Goal: Information Seeking & Learning: Learn about a topic

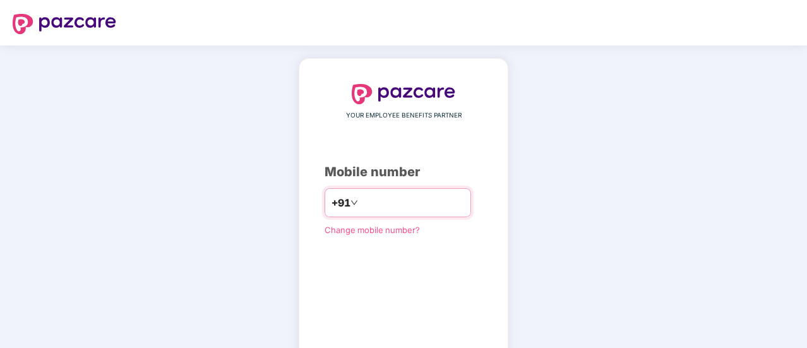
click at [360, 208] on input "number" at bounding box center [412, 203] width 104 height 20
type input "**********"
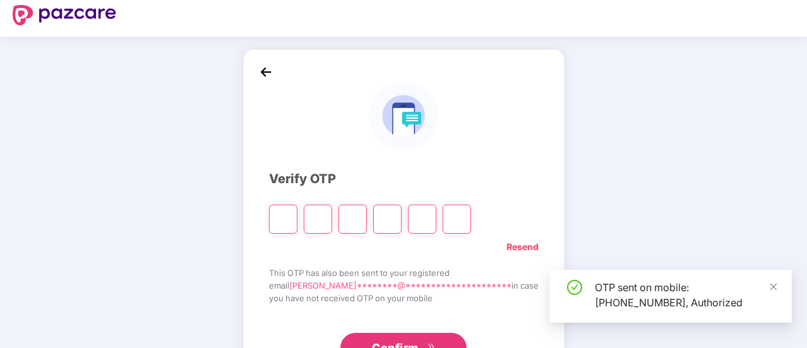
scroll to position [63, 0]
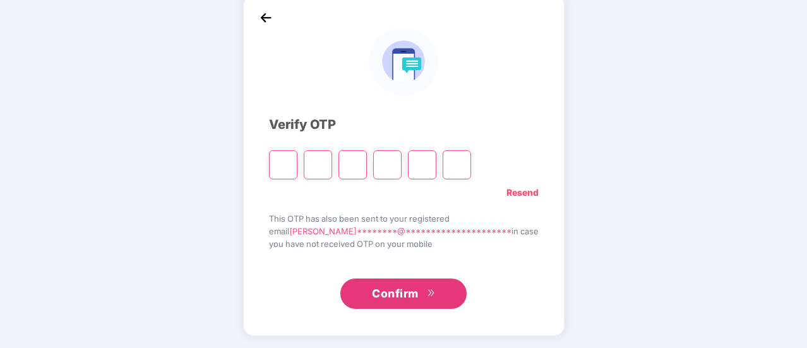
type input "*"
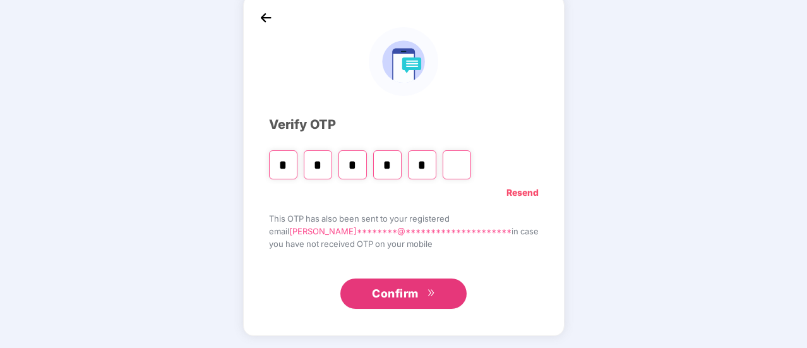
type input "*"
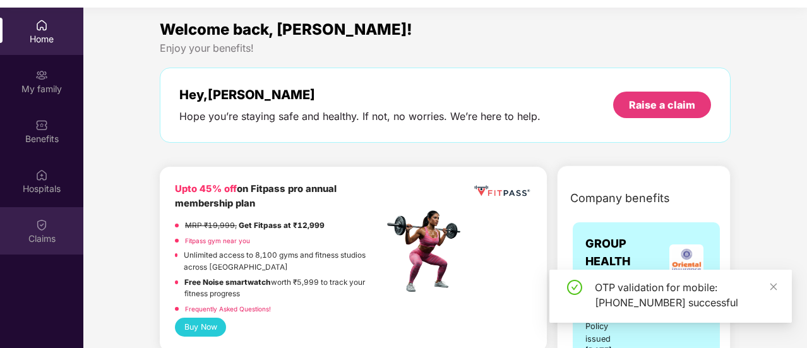
click at [40, 222] on img at bounding box center [41, 224] width 13 height 13
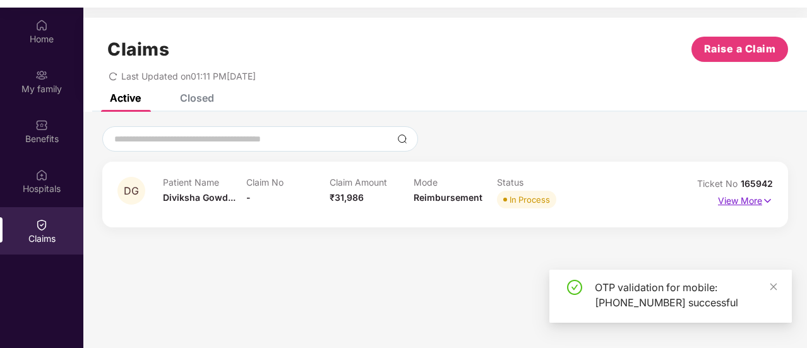
click at [745, 199] on p "View More" at bounding box center [745, 199] width 55 height 17
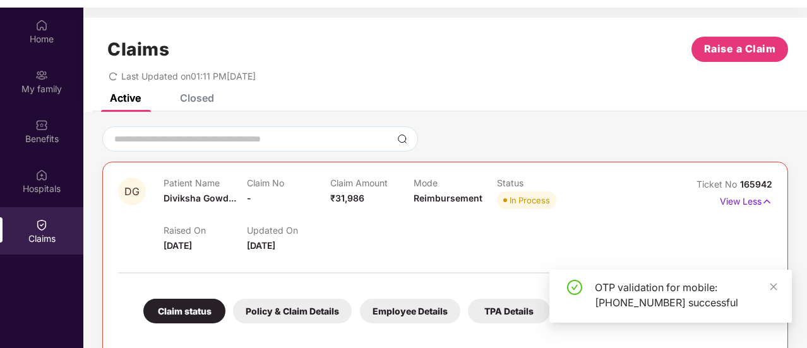
scroll to position [360, 0]
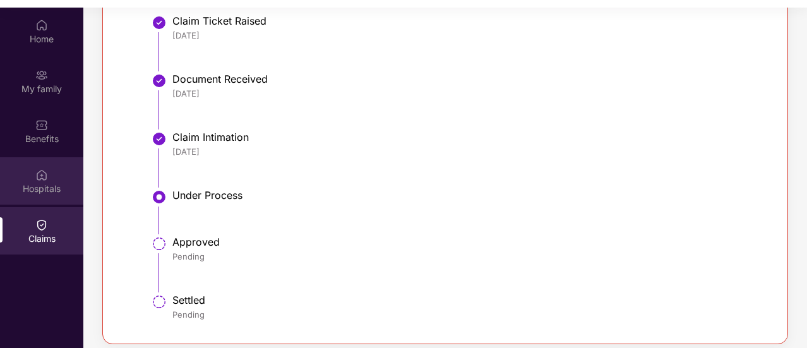
click at [40, 184] on div "Hospitals" at bounding box center [41, 188] width 83 height 13
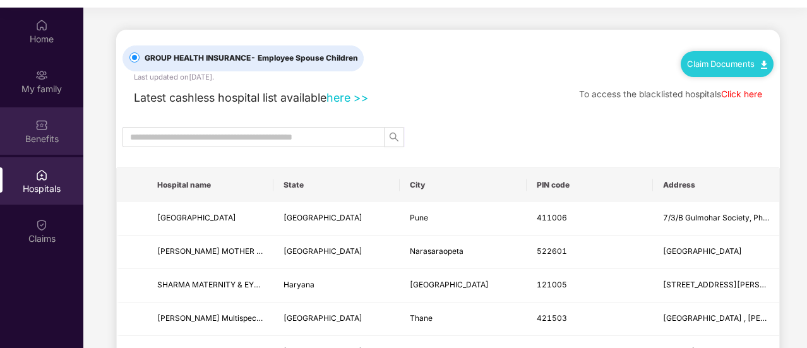
click at [42, 138] on div "Benefits" at bounding box center [41, 139] width 83 height 13
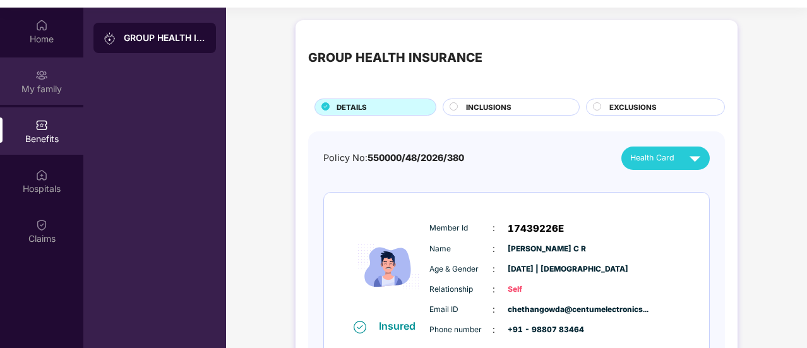
click at [38, 88] on div "My family" at bounding box center [41, 89] width 83 height 13
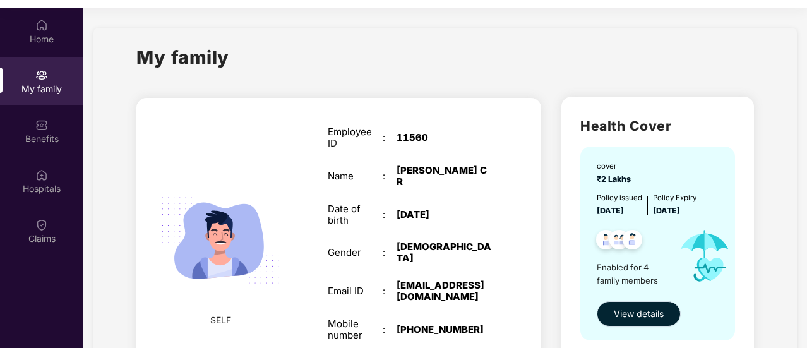
click at [651, 313] on span "View details" at bounding box center [639, 314] width 50 height 14
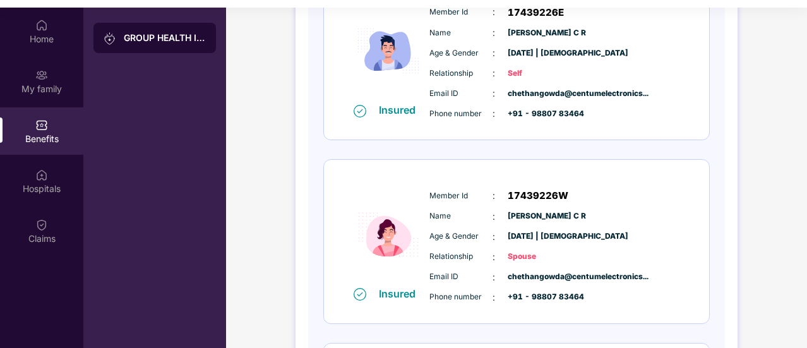
scroll to position [66, 0]
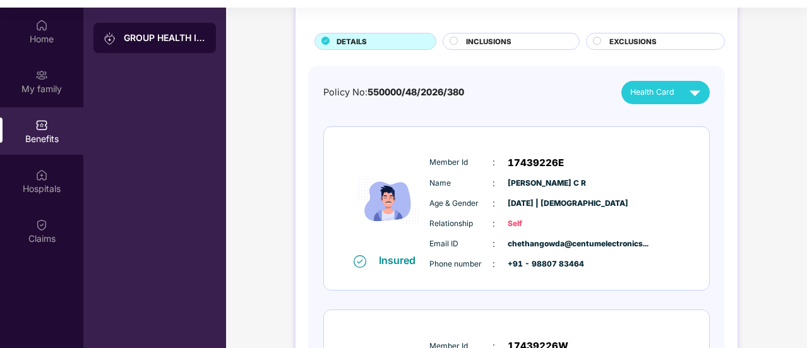
drag, startPoint x: 159, startPoint y: 1, endPoint x: 694, endPoint y: 192, distance: 568.4
click at [694, 192] on div "Insured Member Id : 17439226E Name : [PERSON_NAME] C R Age & Gender : [DATE] | …" at bounding box center [516, 208] width 385 height 163
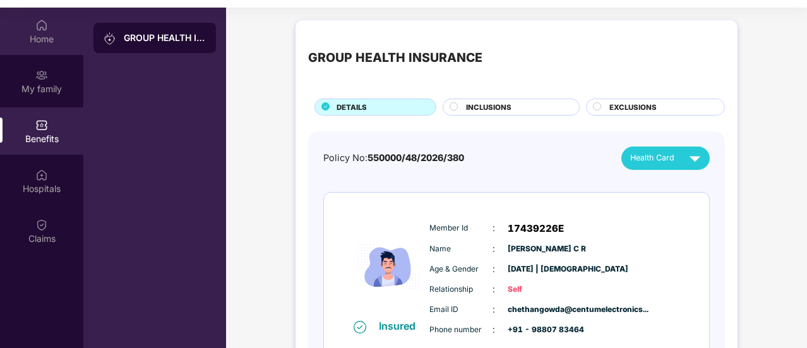
click at [29, 35] on div "Home" at bounding box center [41, 39] width 83 height 13
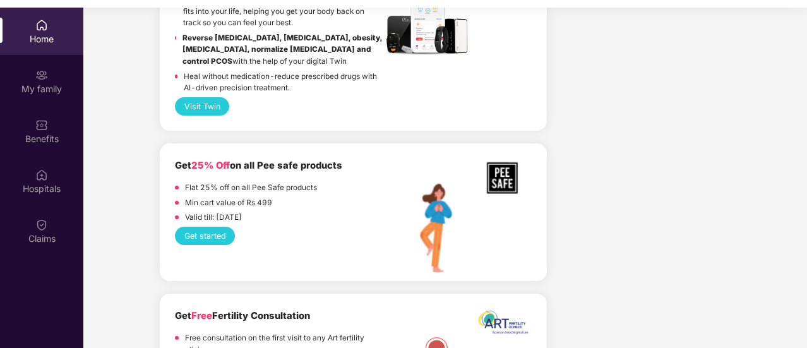
scroll to position [2936, 0]
